Goal: Task Accomplishment & Management: Manage account settings

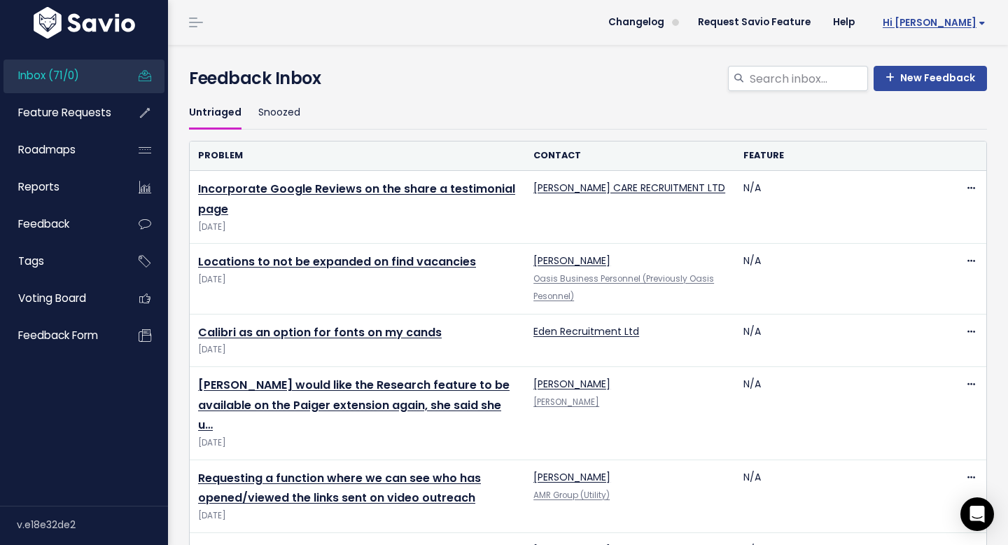
click at [980, 26] on span "Hi [PERSON_NAME]" at bounding box center [934, 23] width 103 height 11
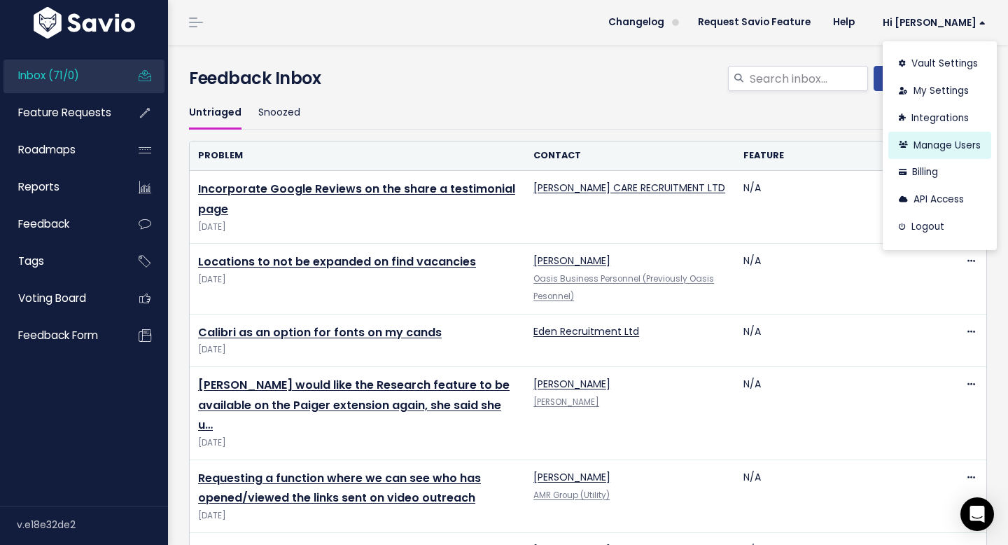
click at [947, 142] on link "Manage Users" at bounding box center [939, 145] width 103 height 27
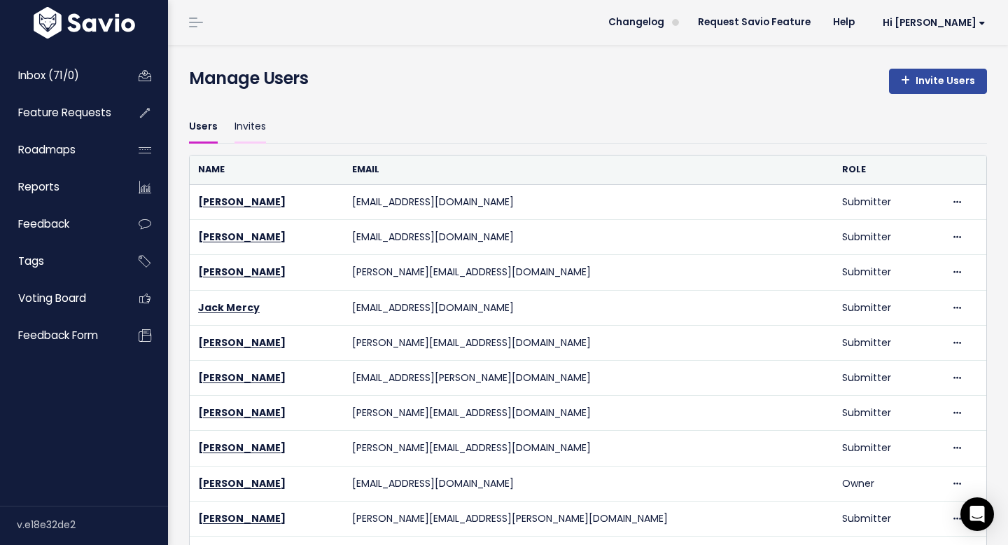
click at [260, 127] on link "Invites" at bounding box center [251, 127] width 32 height 33
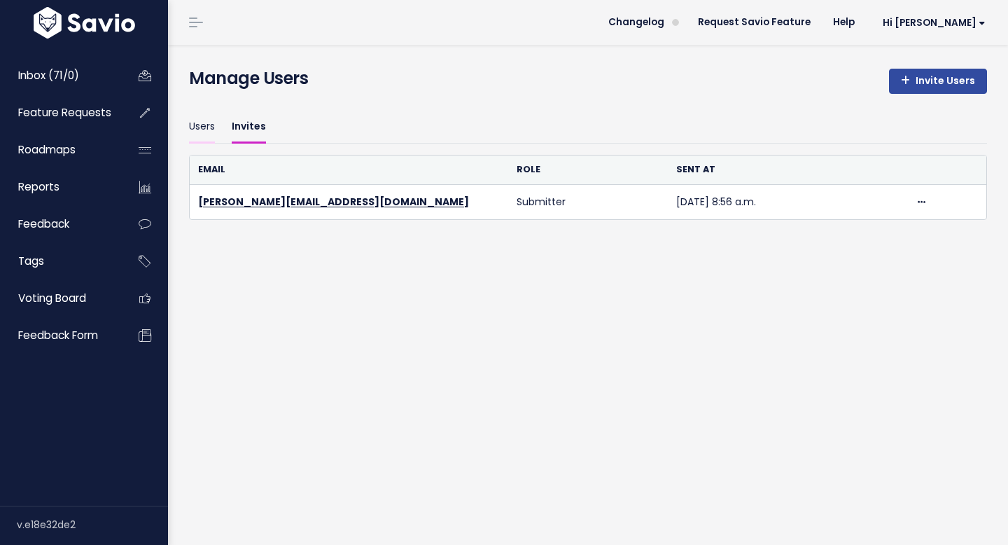
click at [205, 126] on link "Users" at bounding box center [202, 127] width 26 height 33
